Goal: Communication & Community: Answer question/provide support

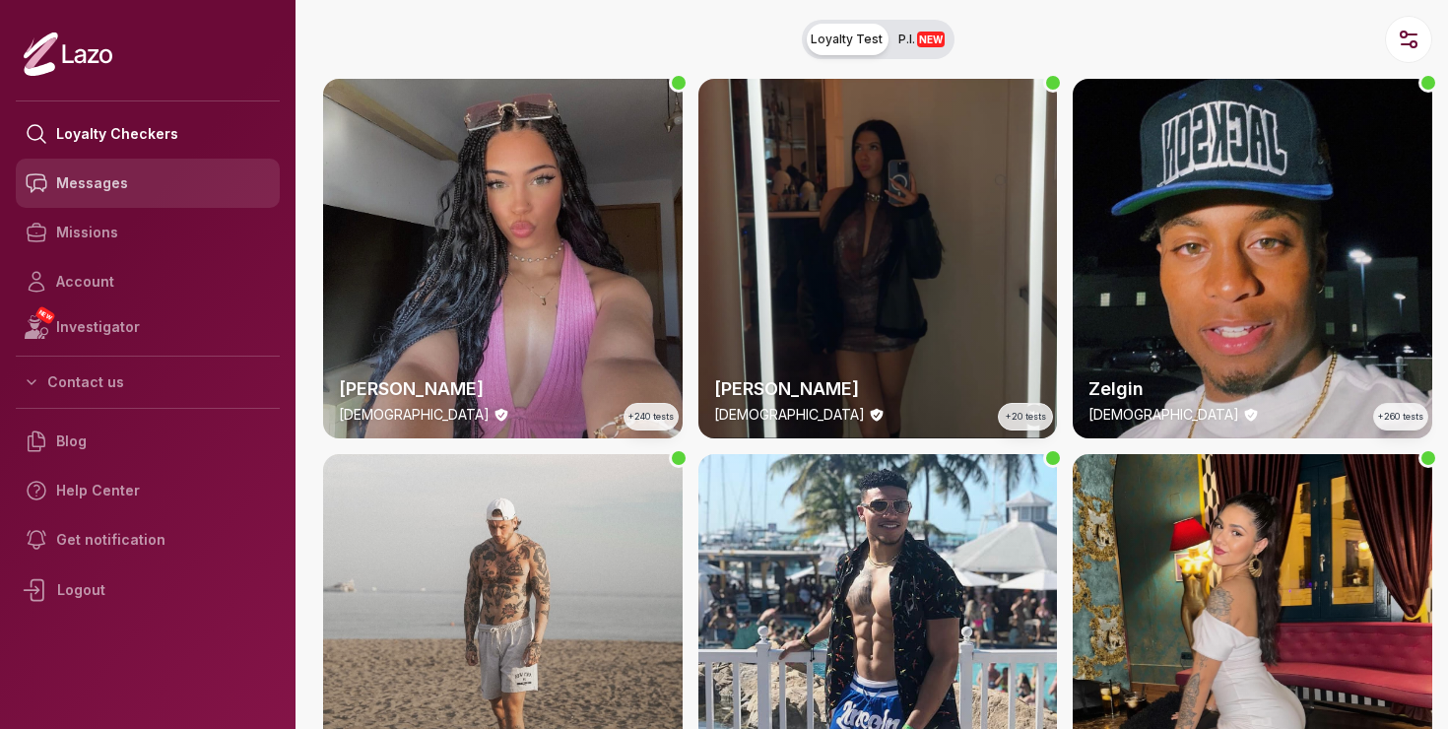
click at [114, 173] on link "Messages" at bounding box center [148, 183] width 264 height 49
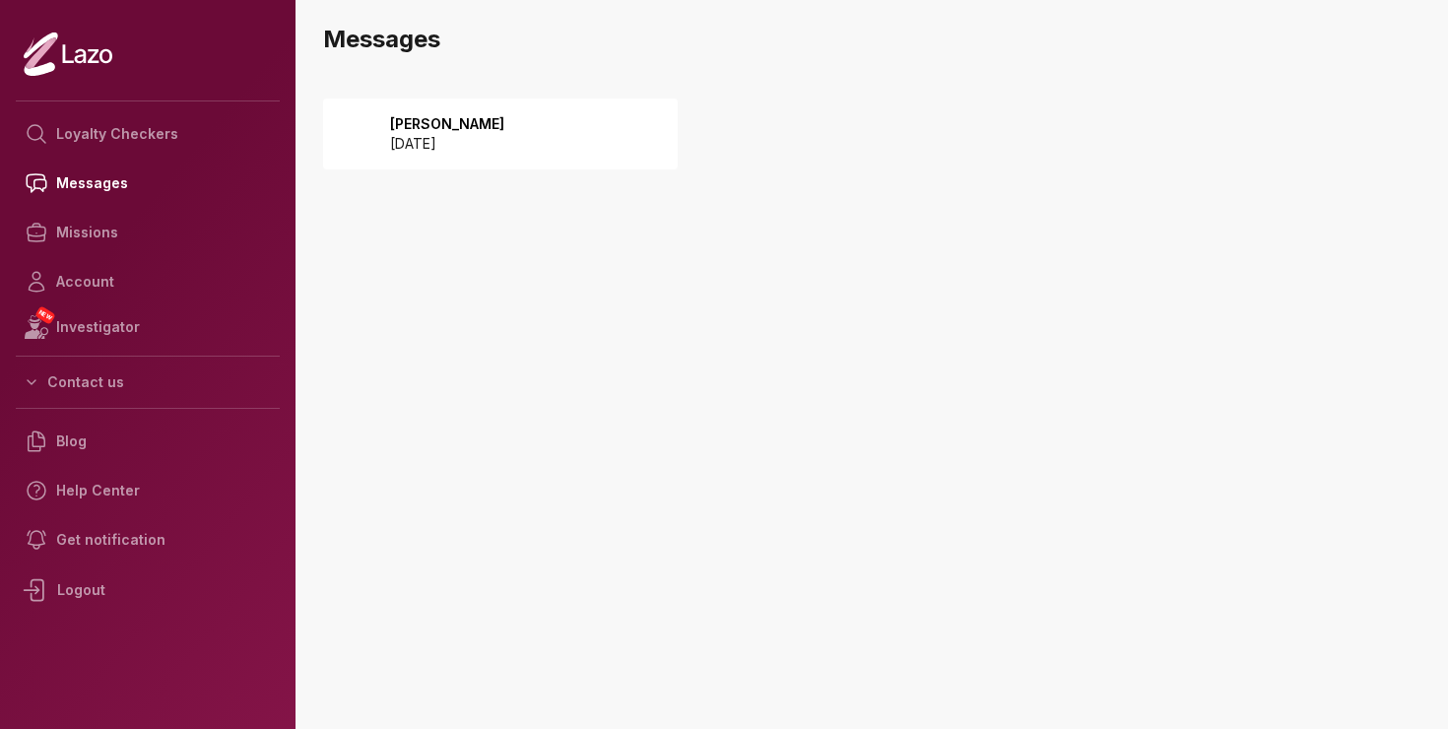
click at [483, 120] on div "[PERSON_NAME] [DATE]" at bounding box center [500, 133] width 354 height 71
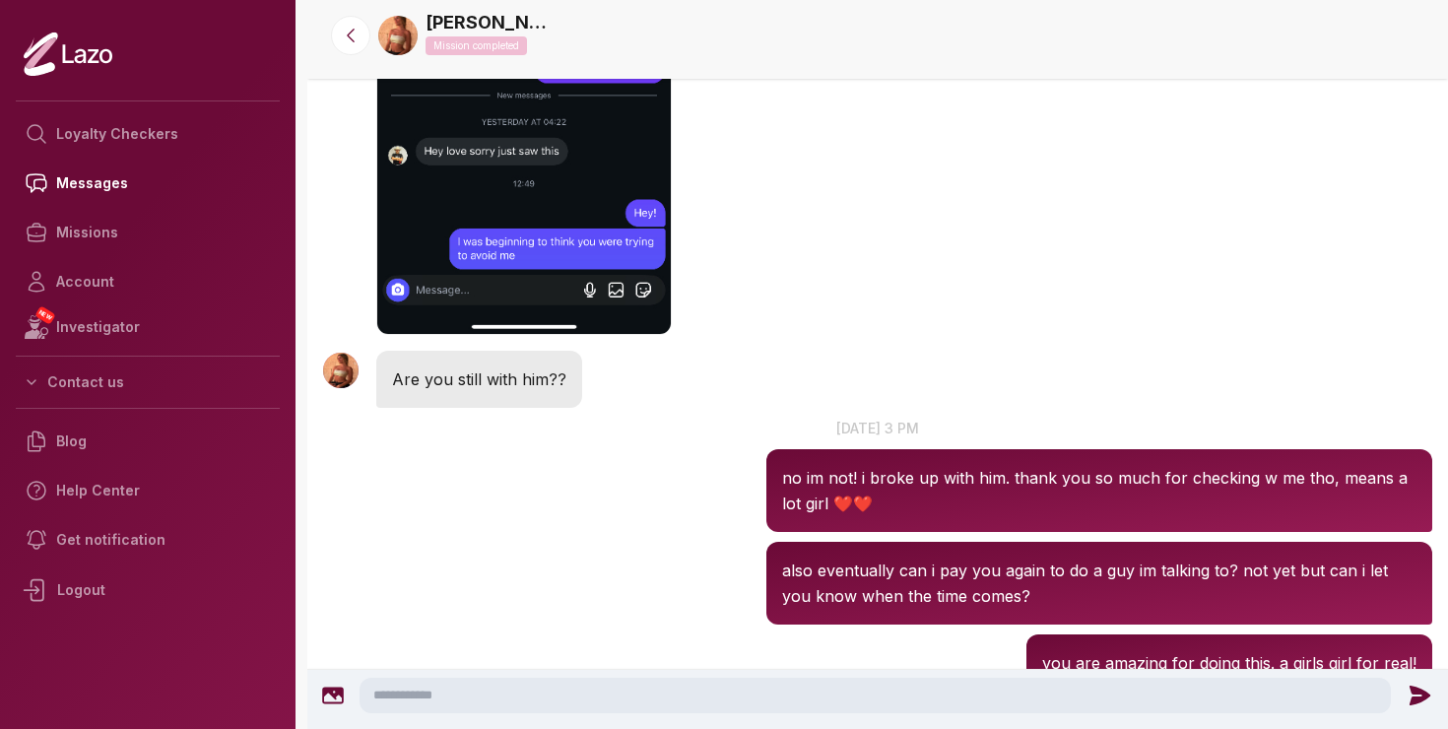
scroll to position [2624, 0]
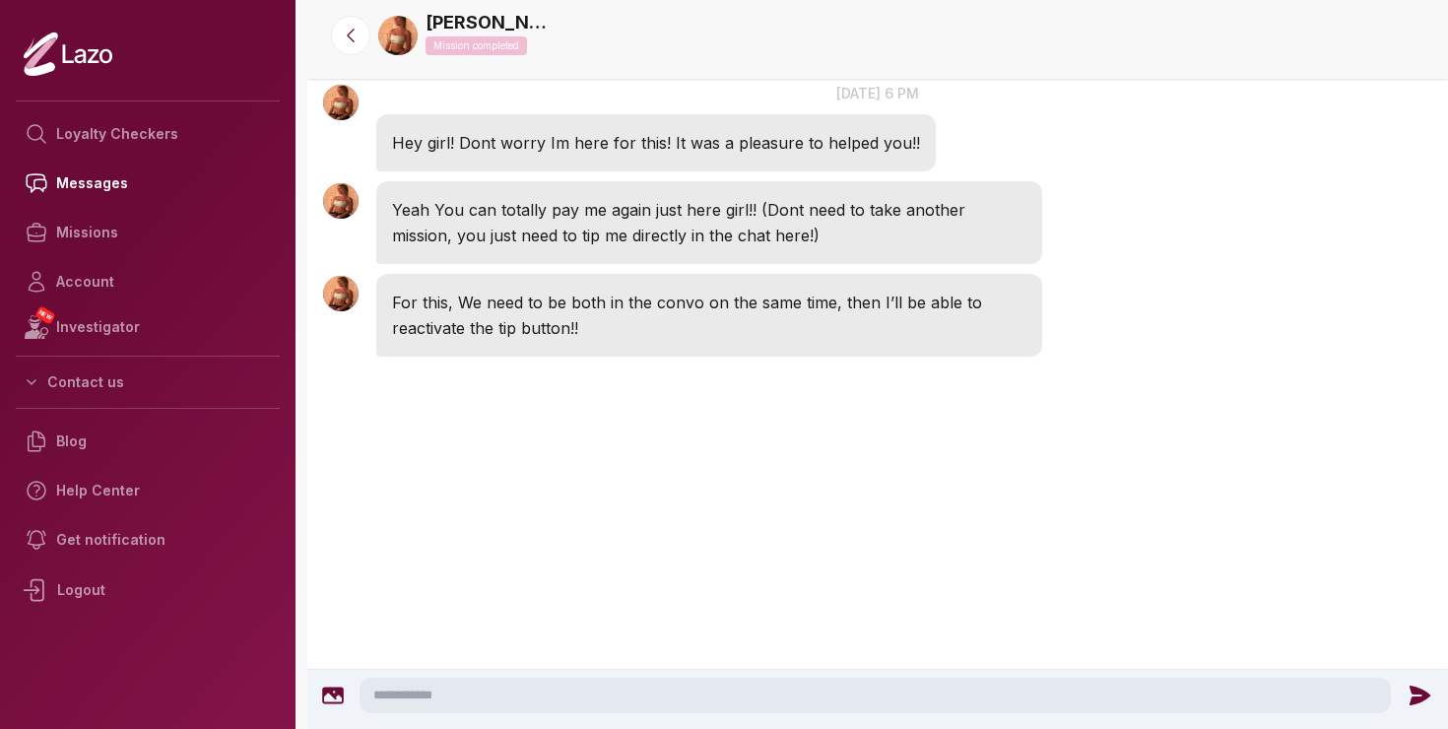
click at [389, 42] on img at bounding box center [397, 35] width 39 height 39
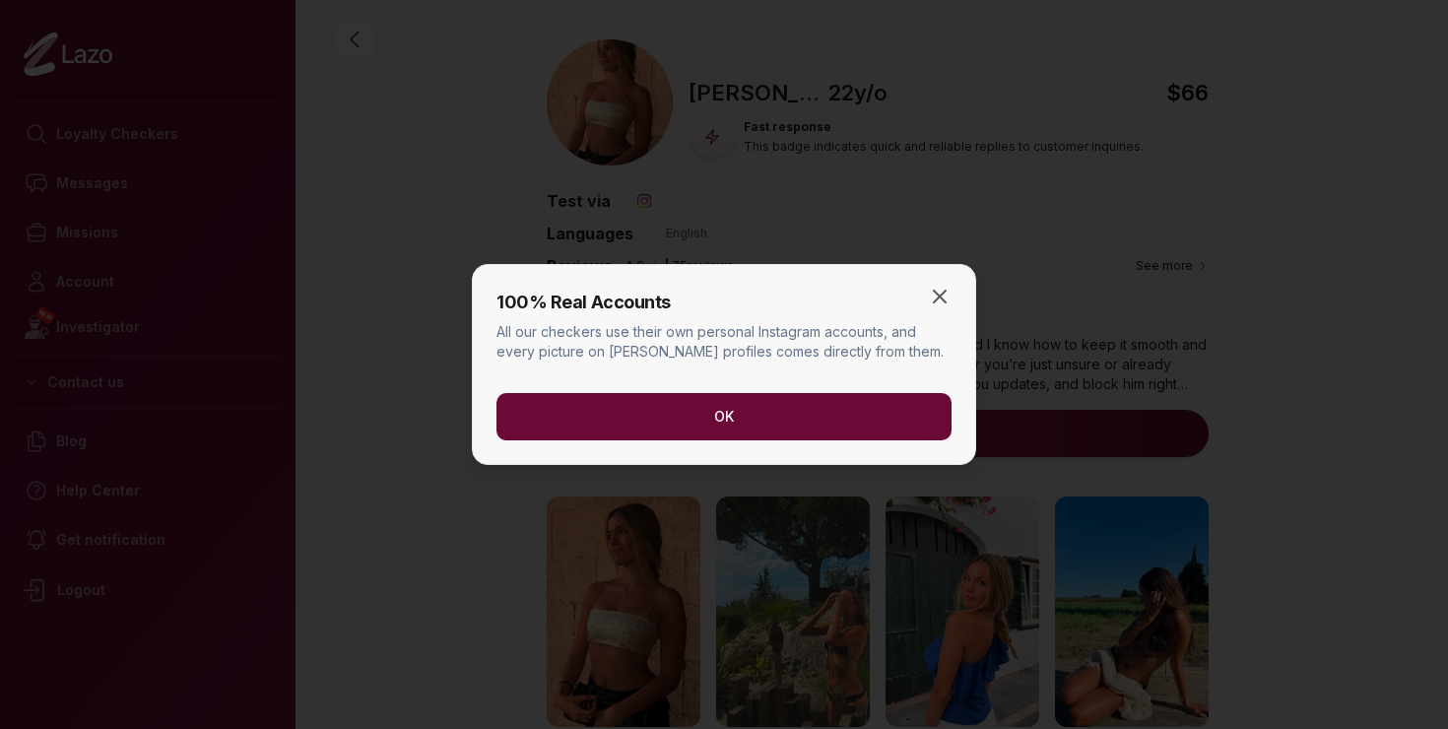
click at [852, 414] on button "OK" at bounding box center [723, 416] width 455 height 47
